Goal: Information Seeking & Learning: Learn about a topic

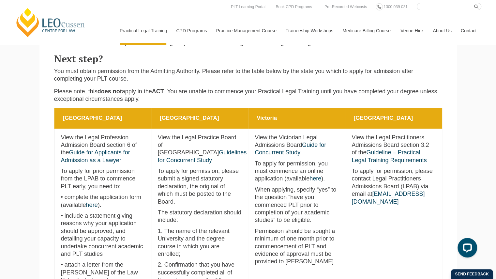
scroll to position [244, 0]
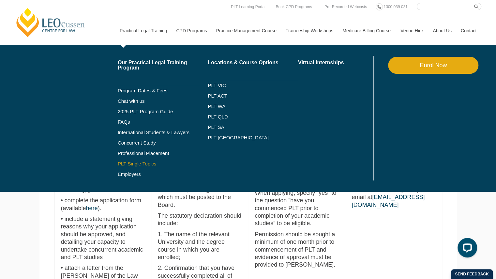
click at [138, 165] on link "PLT Single Topics" at bounding box center [163, 163] width 90 height 5
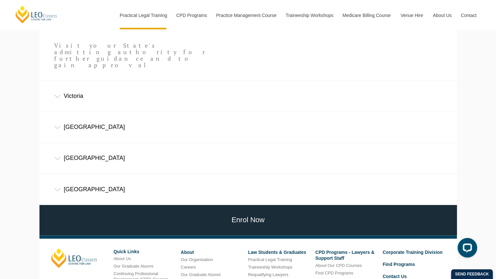
scroll to position [414, 0]
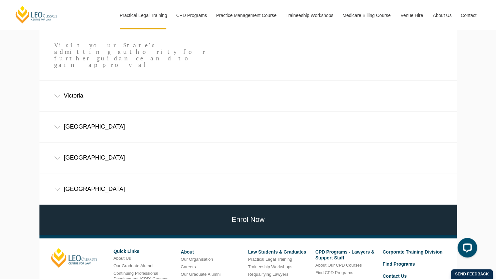
click at [101, 93] on div "Victoria" at bounding box center [247, 96] width 417 height 30
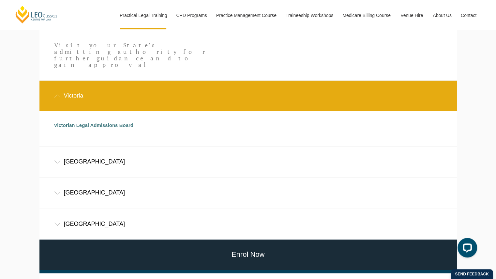
click at [101, 93] on div "Victoria" at bounding box center [247, 96] width 417 height 30
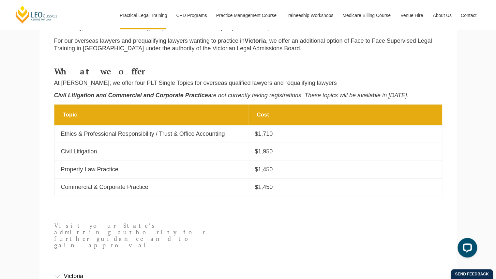
scroll to position [0, 0]
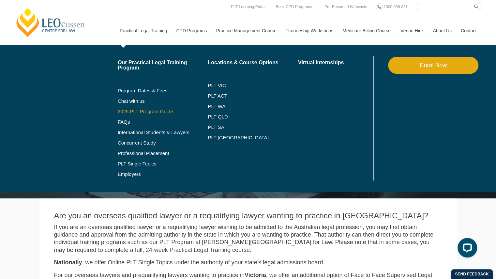
click at [140, 111] on link "2025 PLT Program Guide" at bounding box center [155, 111] width 74 height 5
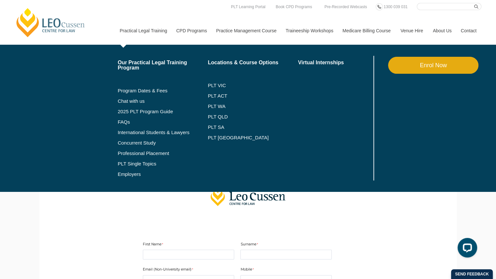
click at [144, 87] on li "Program Dates & Fees" at bounding box center [163, 90] width 90 height 10
click at [133, 64] on link "Our Practical Legal Training Program" at bounding box center [163, 65] width 90 height 10
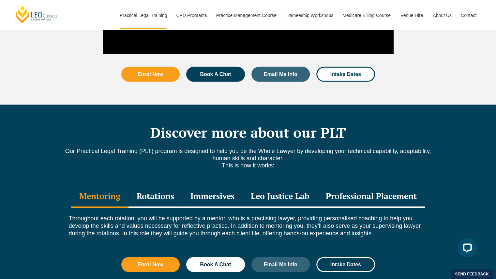
scroll to position [892, 0]
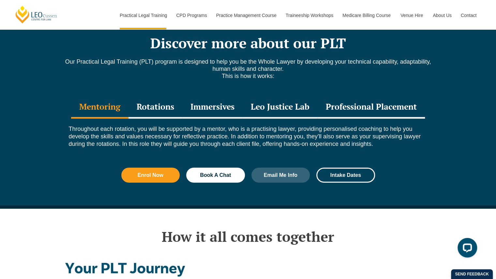
click at [155, 98] on div "Rotations" at bounding box center [155, 107] width 54 height 23
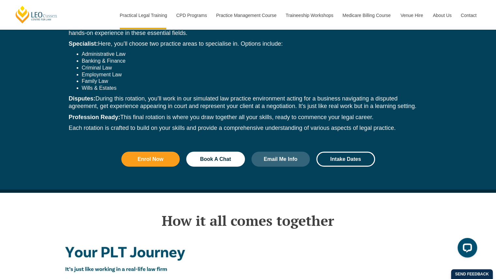
scroll to position [1033, 0]
